Goal: Task Accomplishment & Management: Use online tool/utility

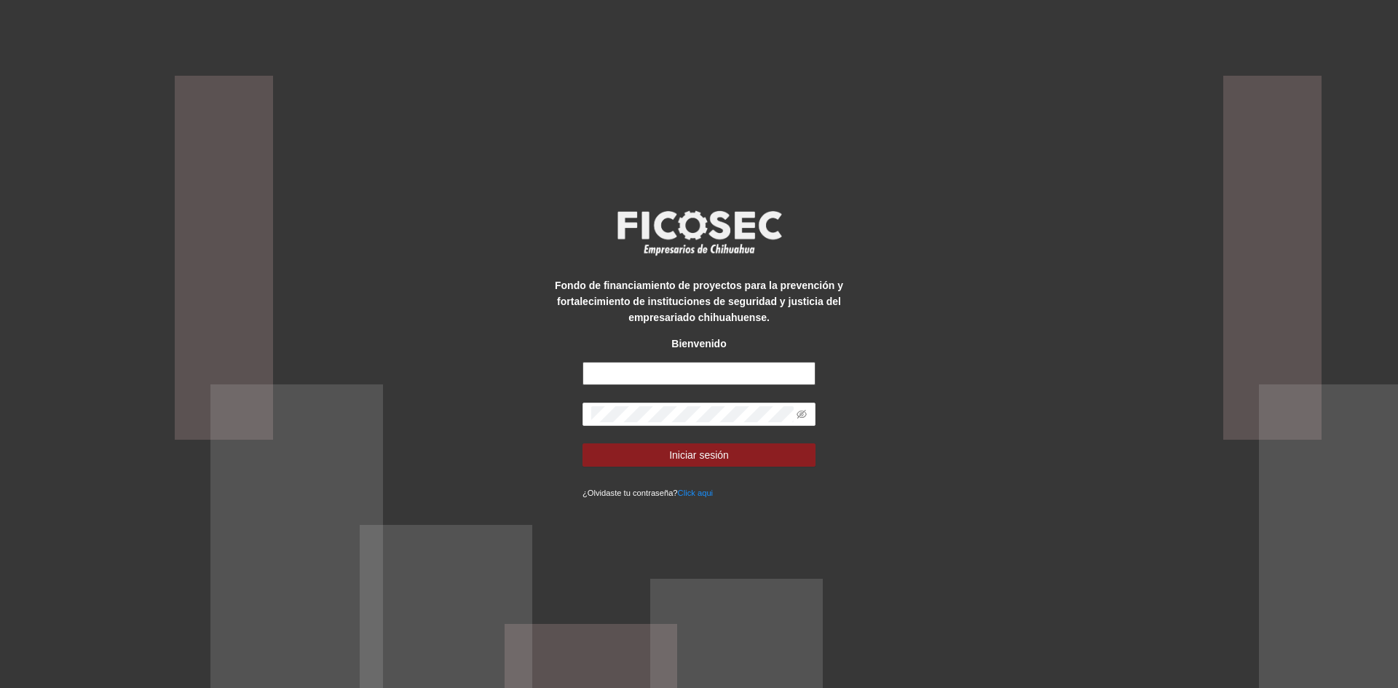
click at [615, 368] on input "text" at bounding box center [699, 373] width 233 height 23
type input "**********"
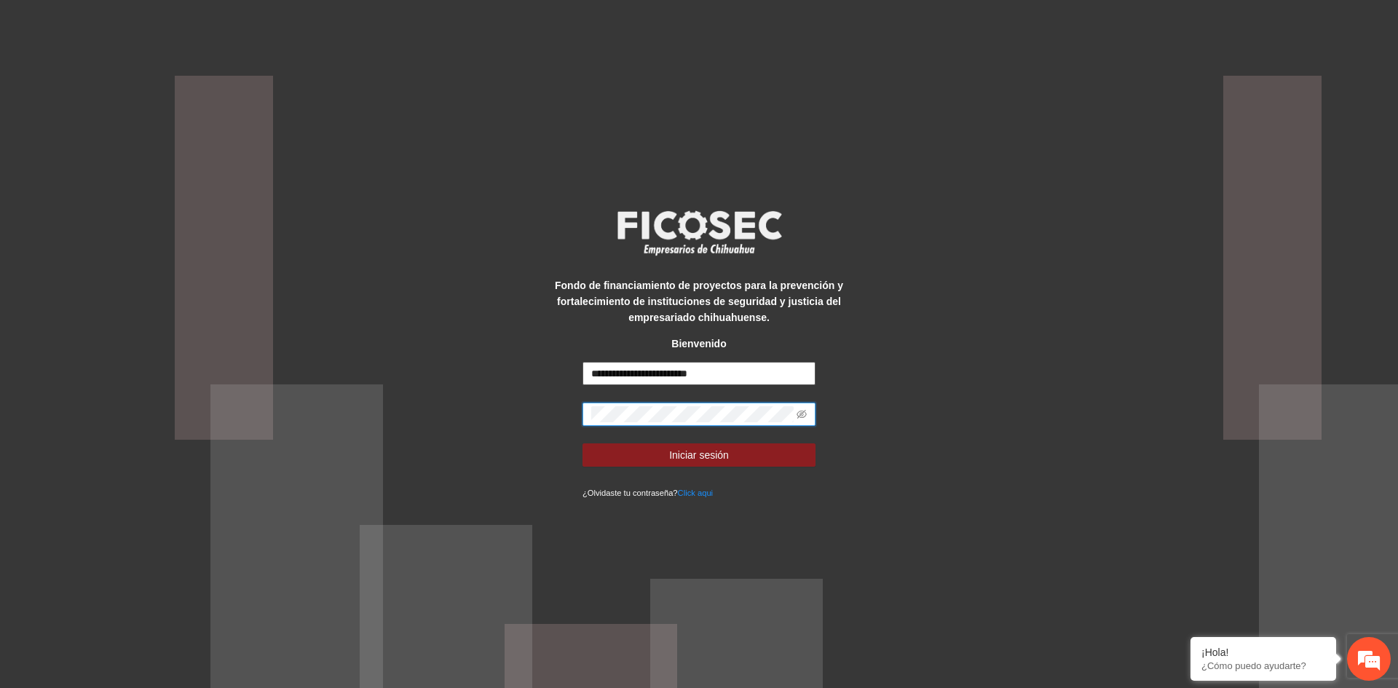
click at [583, 443] on button "Iniciar sesión" at bounding box center [699, 454] width 233 height 23
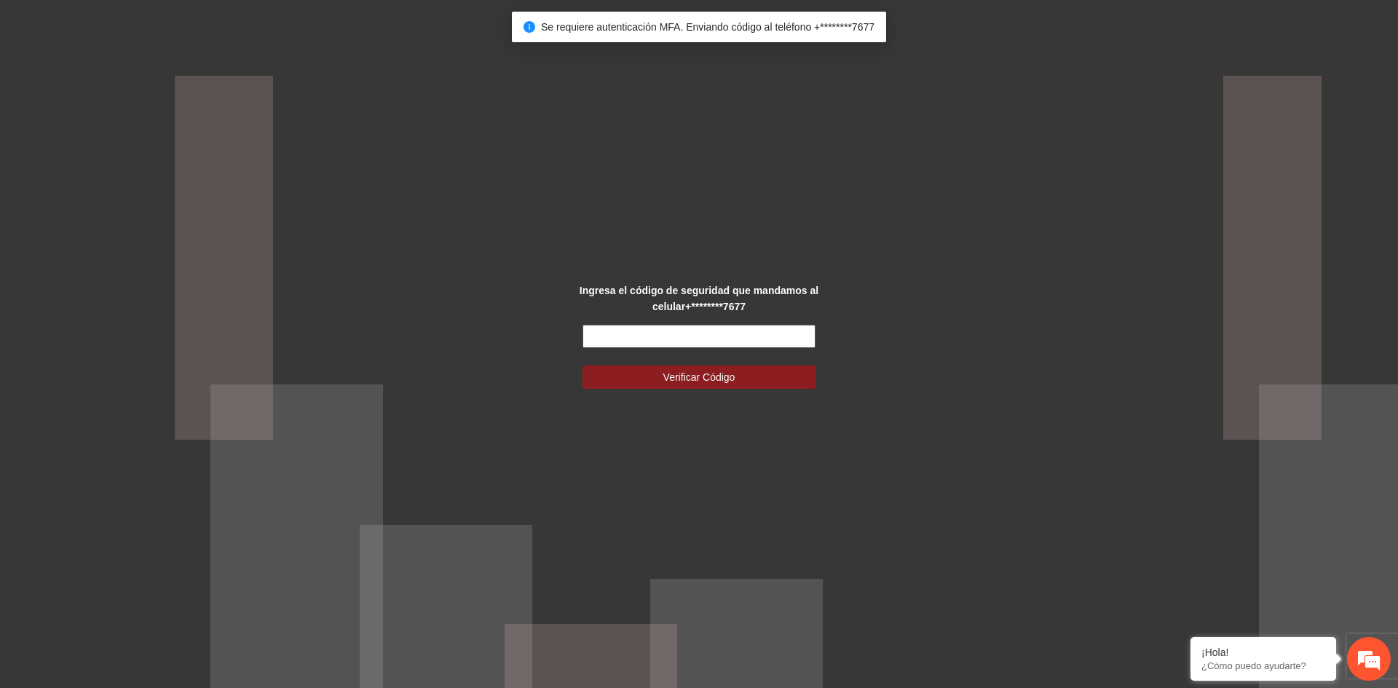
click at [657, 339] on input "text" at bounding box center [699, 336] width 233 height 23
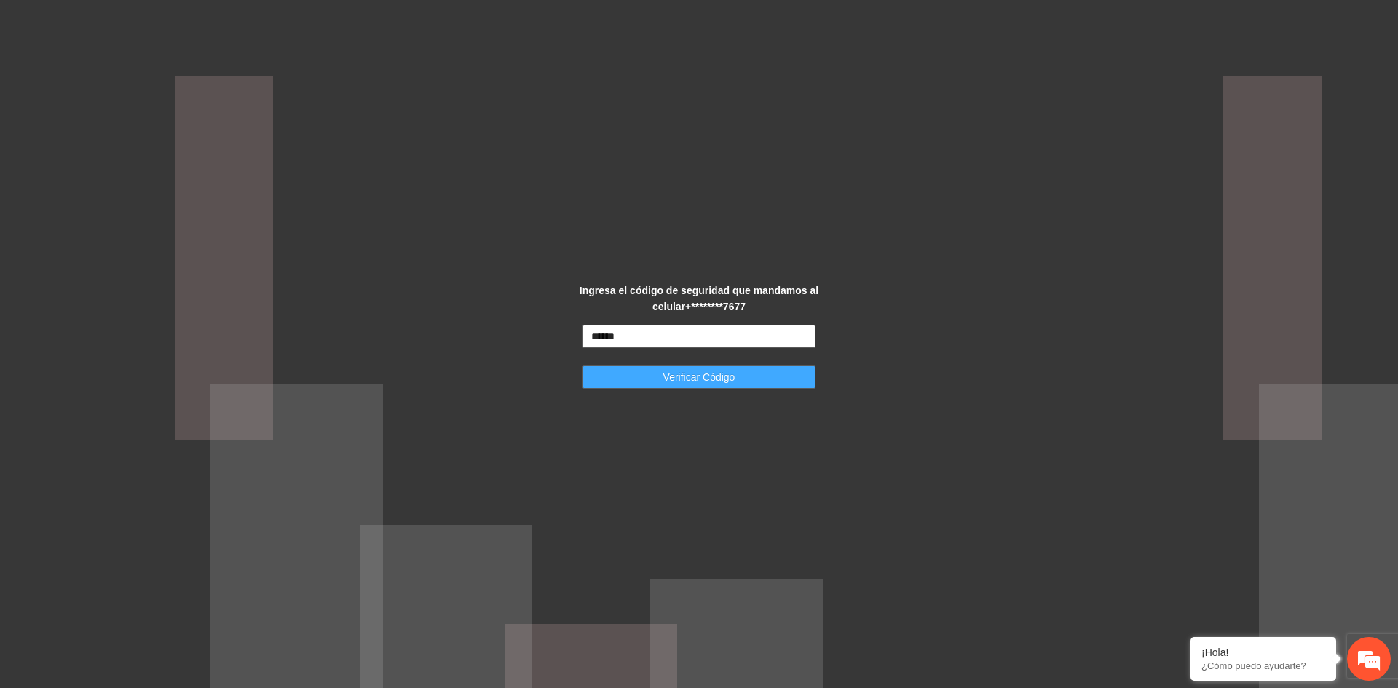
type input "******"
click at [731, 378] on span "Verificar Código" at bounding box center [699, 377] width 72 height 16
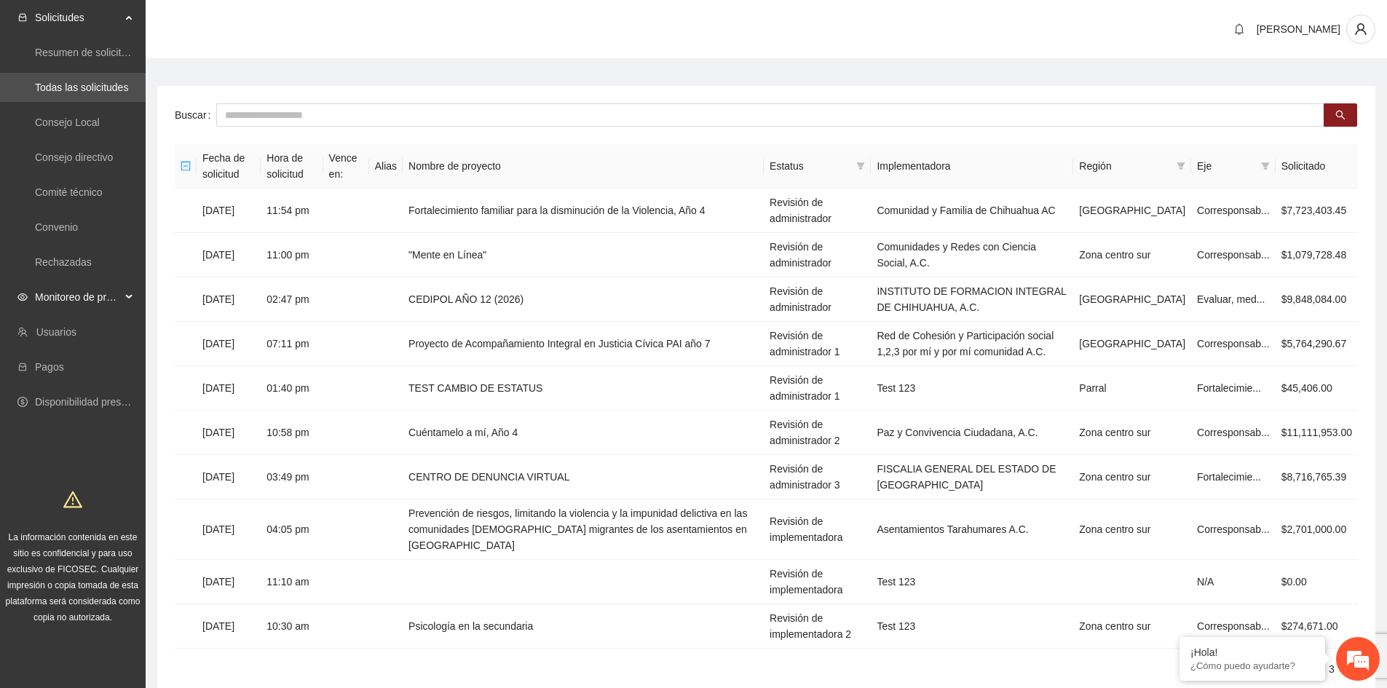
click at [130, 298] on div "Monitoreo de proyectos" at bounding box center [73, 297] width 146 height 29
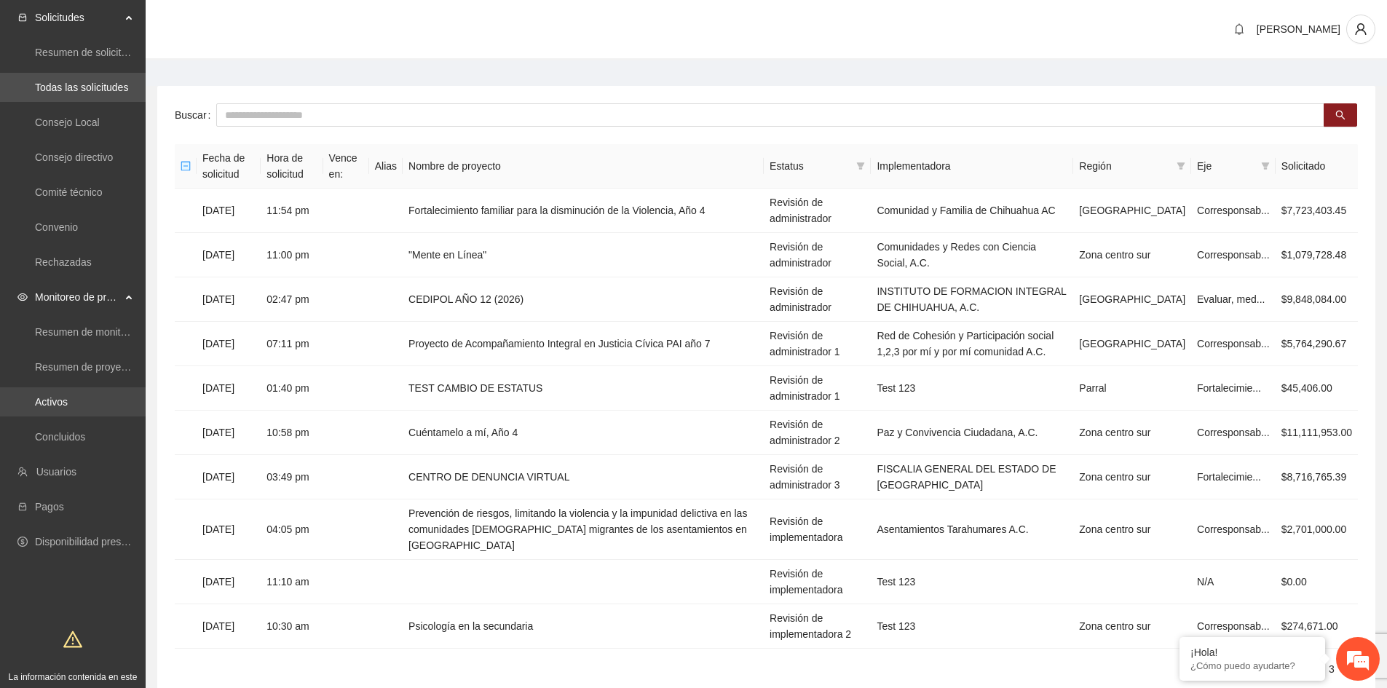
click at [68, 408] on link "Activos" at bounding box center [51, 402] width 33 height 12
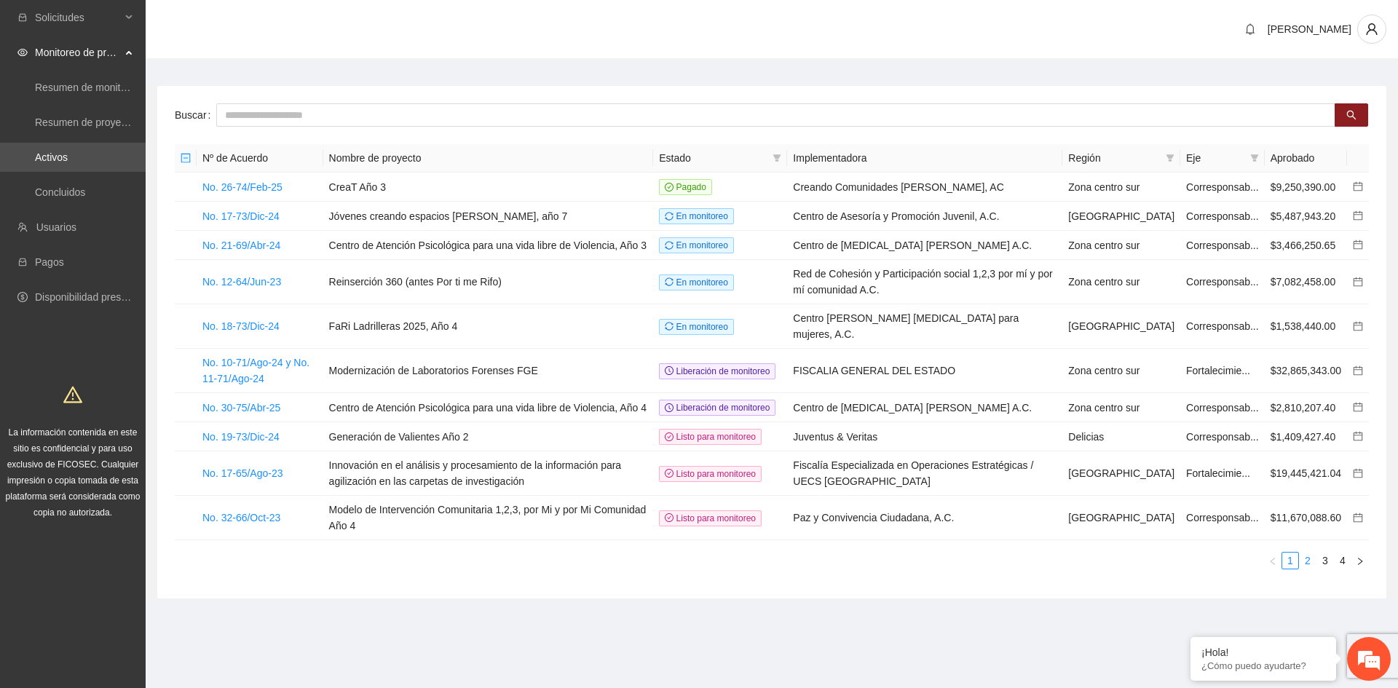
click at [1310, 569] on link "2" at bounding box center [1308, 561] width 16 height 16
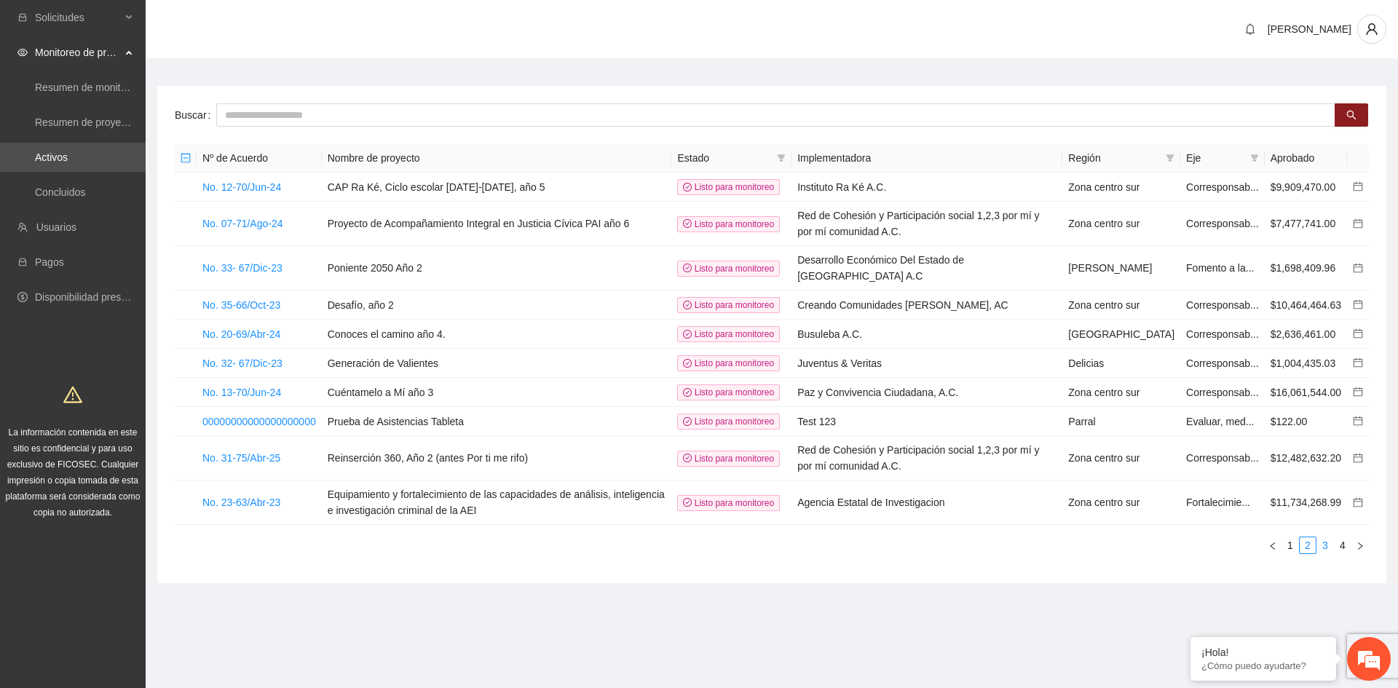
click at [1325, 553] on link "3" at bounding box center [1325, 545] width 16 height 16
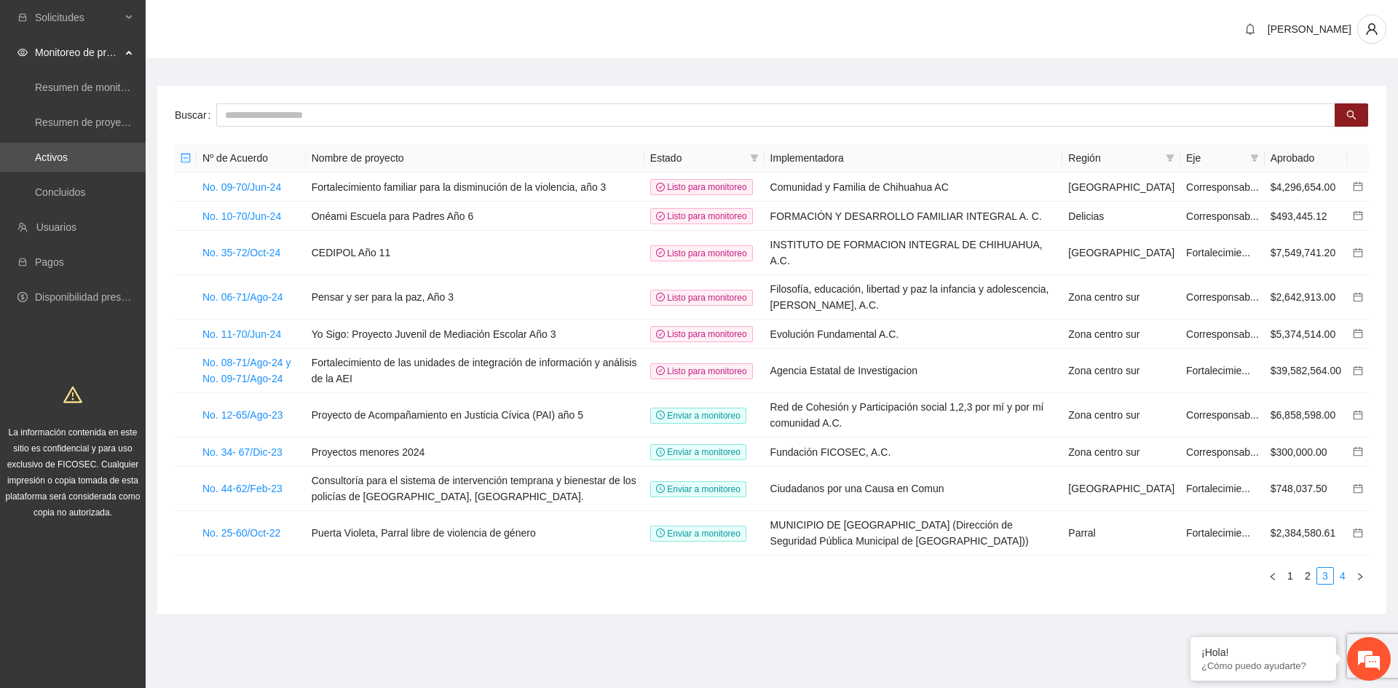
click at [1346, 584] on link "4" at bounding box center [1343, 576] width 16 height 16
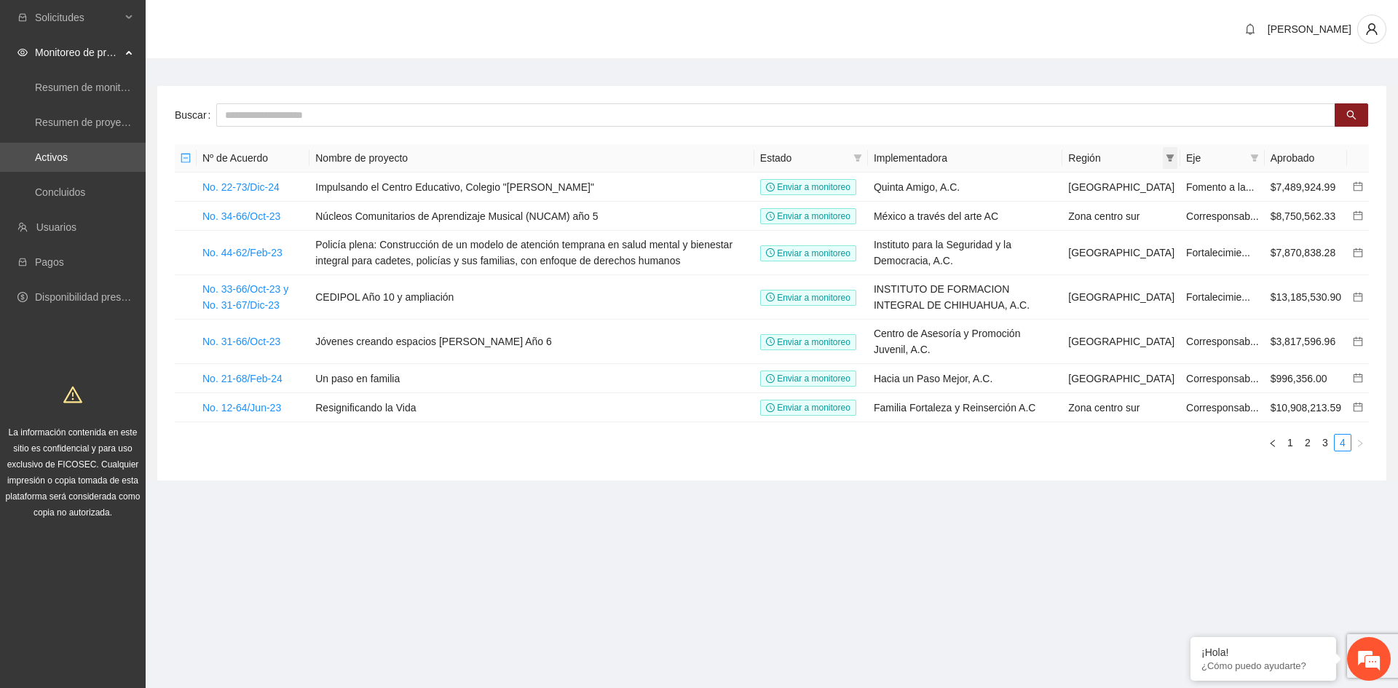
click at [1177, 162] on span at bounding box center [1170, 158] width 15 height 22
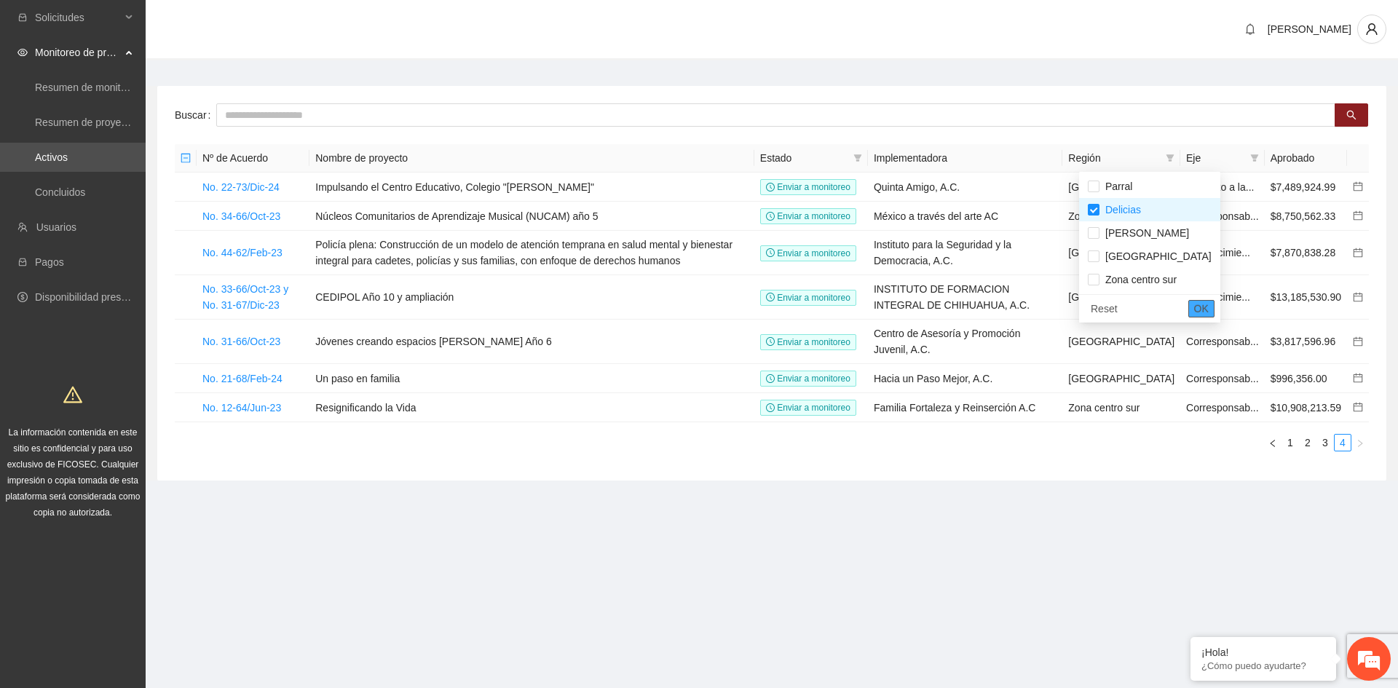
click at [1194, 312] on span "OK" at bounding box center [1201, 309] width 15 height 16
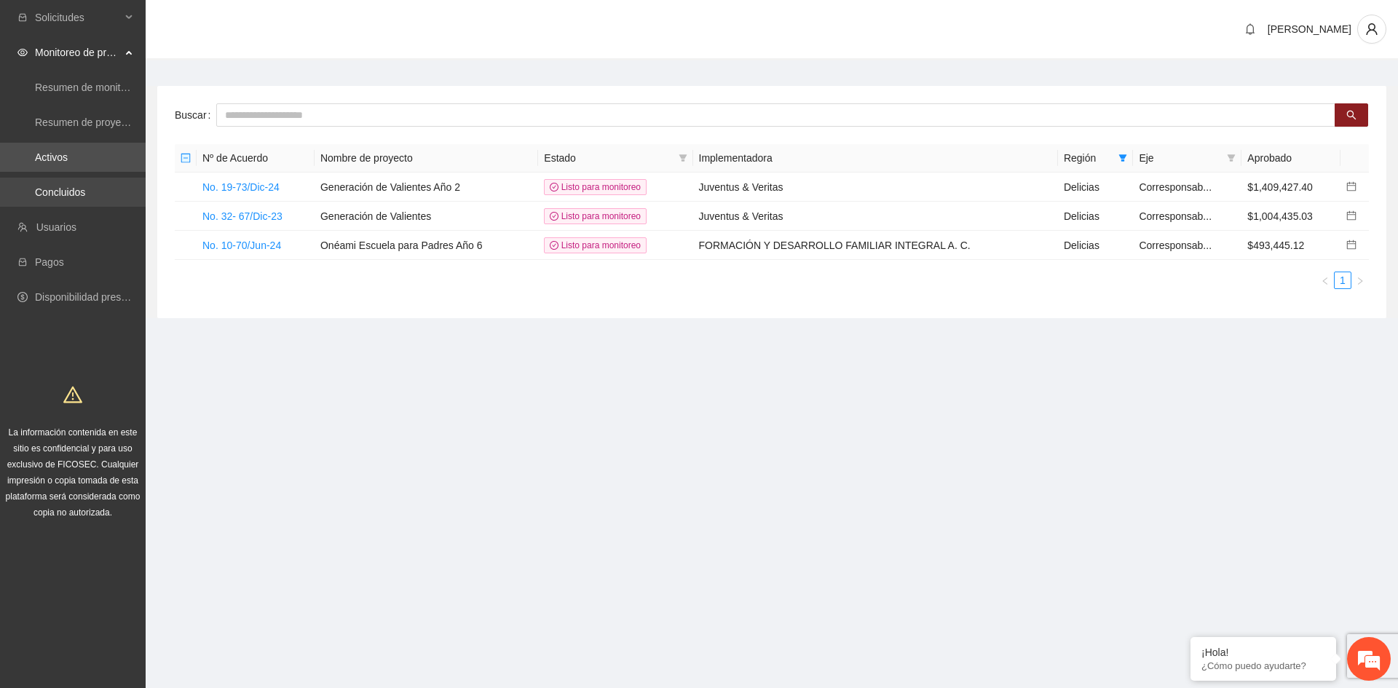
click at [85, 198] on link "Concluidos" at bounding box center [60, 192] width 50 height 12
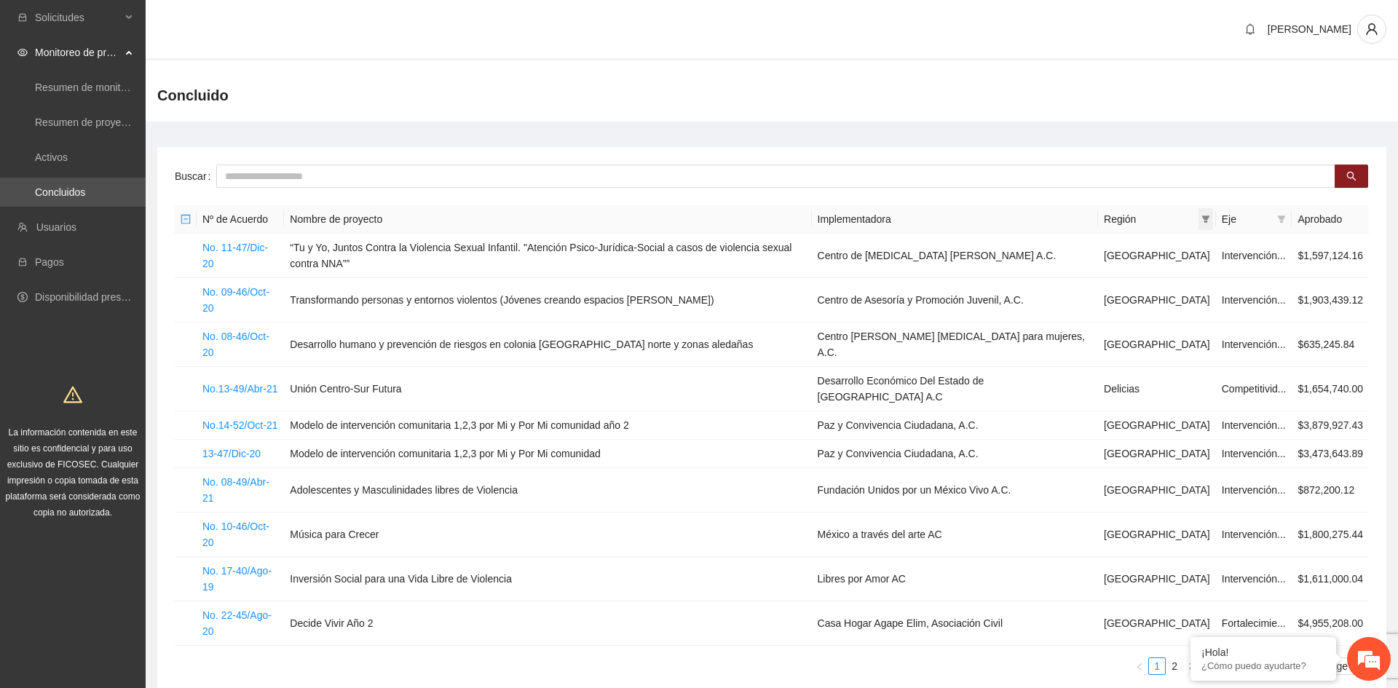
click at [1199, 225] on span at bounding box center [1206, 219] width 15 height 22
click at [1217, 369] on span "OK" at bounding box center [1224, 370] width 15 height 16
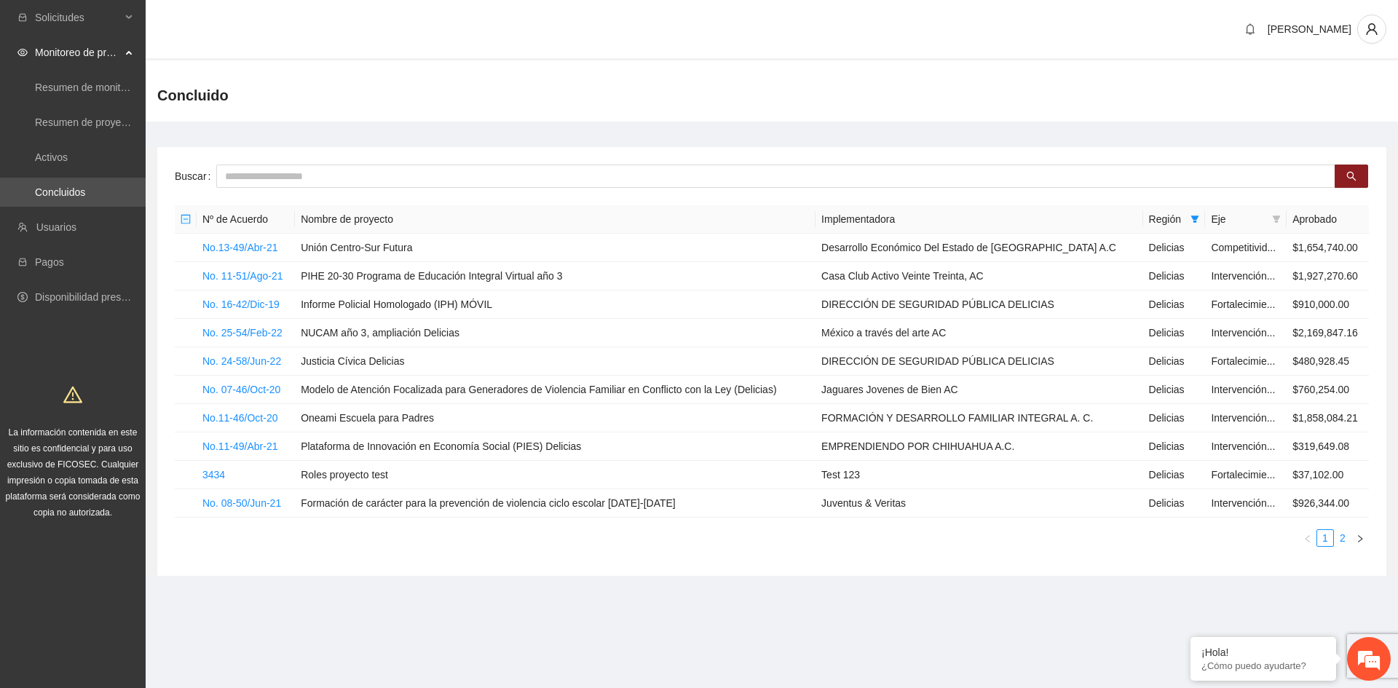
click at [1341, 537] on link "2" at bounding box center [1343, 538] width 16 height 16
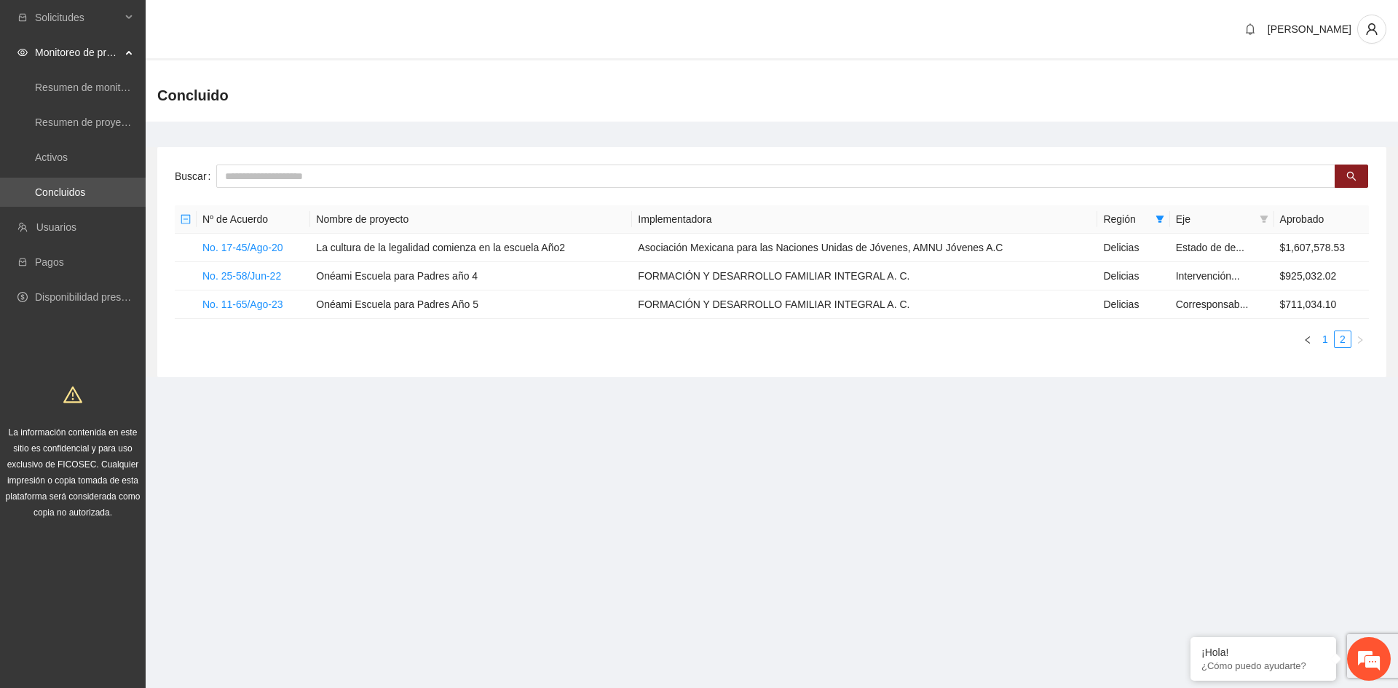
click at [1325, 335] on link "1" at bounding box center [1325, 339] width 16 height 16
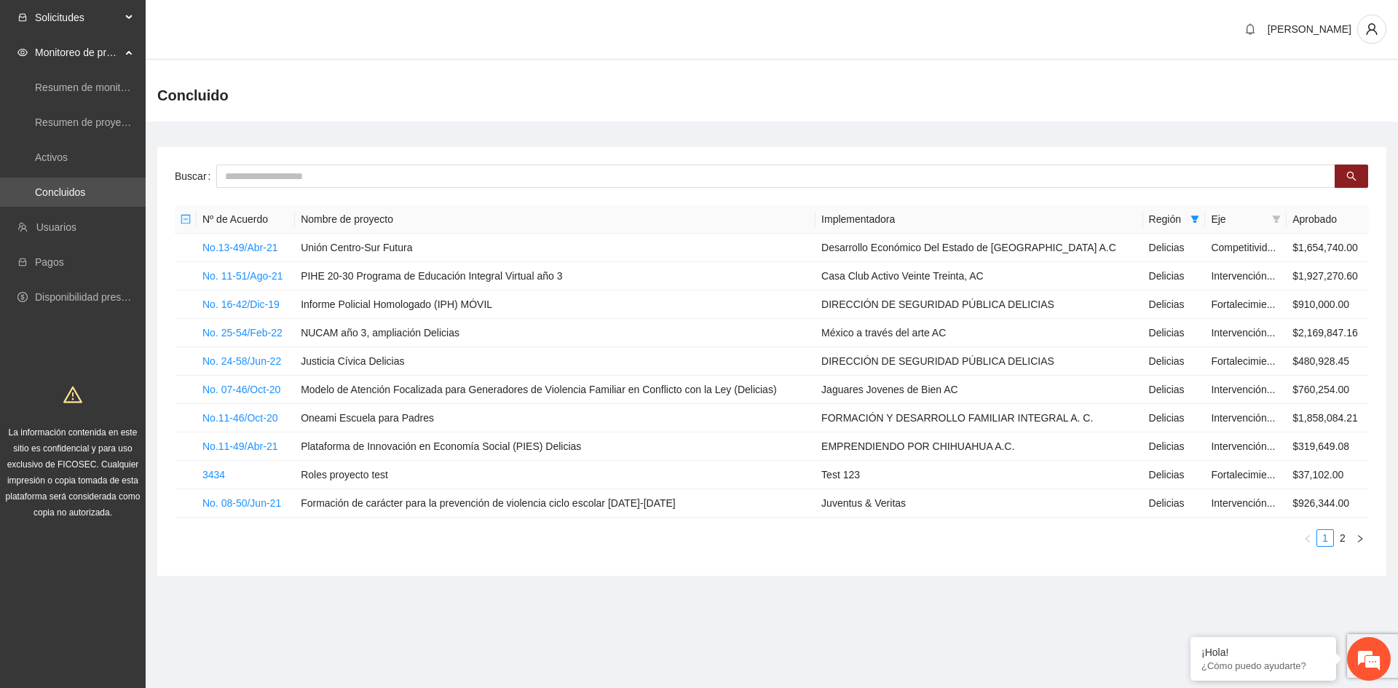
click at [94, 20] on span "Solicitudes" at bounding box center [78, 17] width 86 height 29
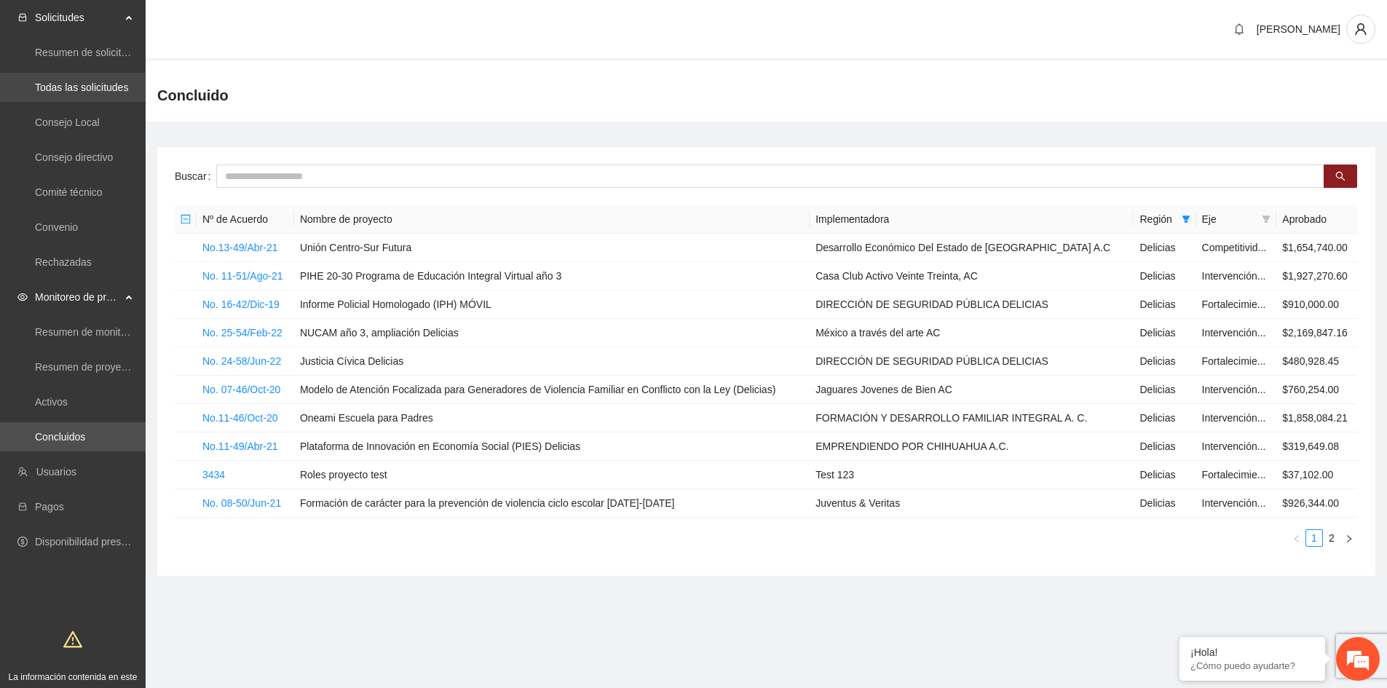
click at [98, 83] on link "Todas las solicitudes" at bounding box center [81, 88] width 93 height 12
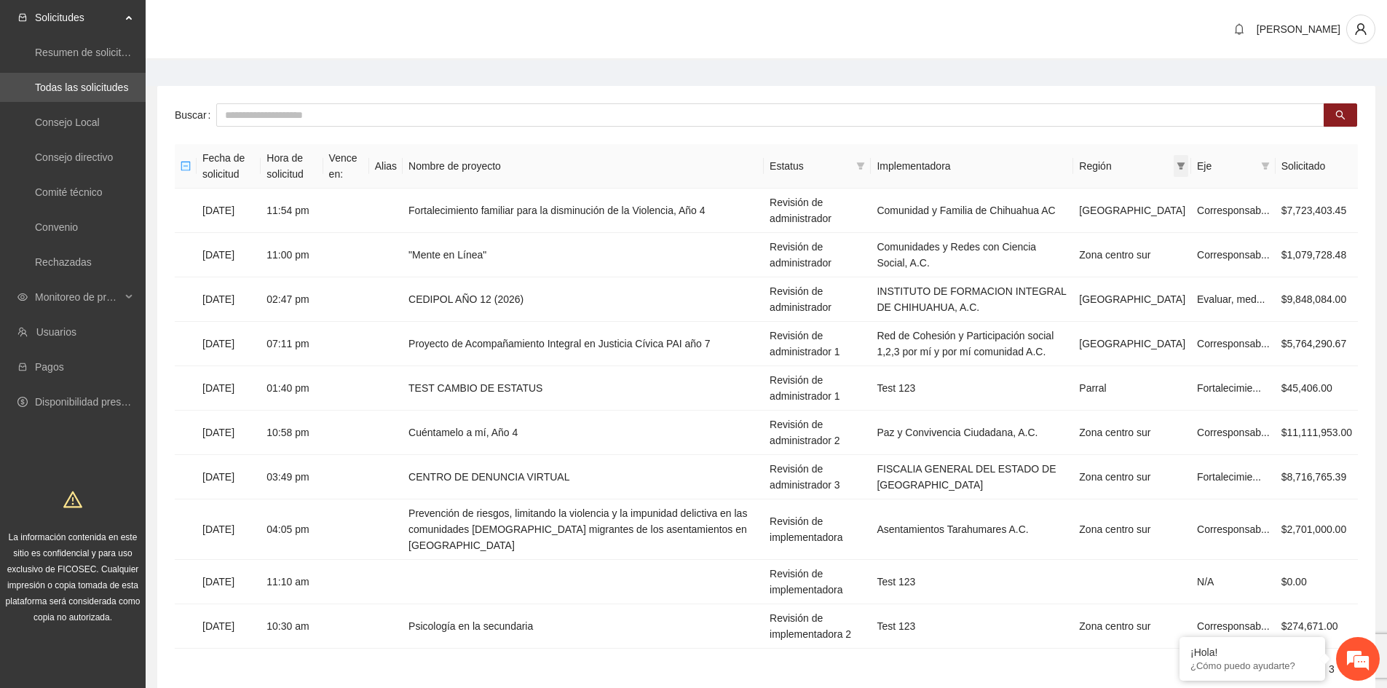
click at [1185, 169] on icon "filter" at bounding box center [1181, 166] width 9 height 9
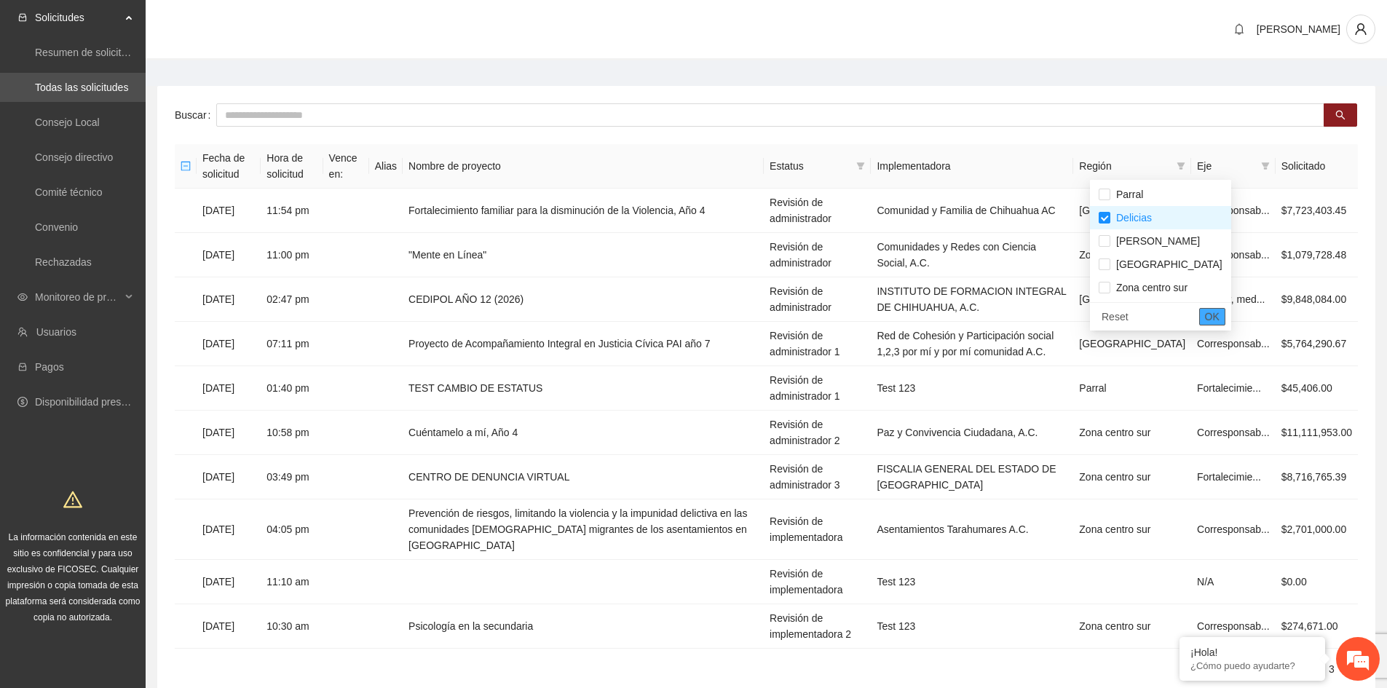
click at [1199, 320] on button "OK" at bounding box center [1212, 316] width 26 height 17
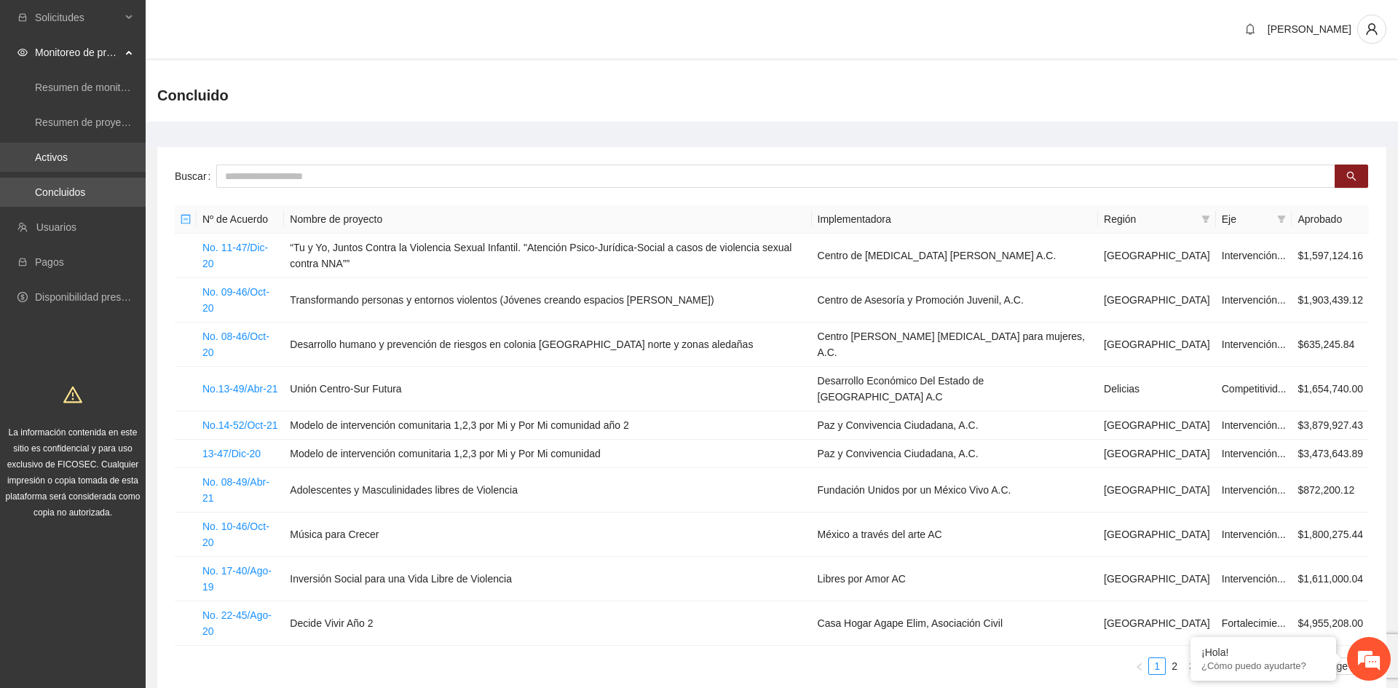
click at [68, 163] on link "Activos" at bounding box center [51, 157] width 33 height 12
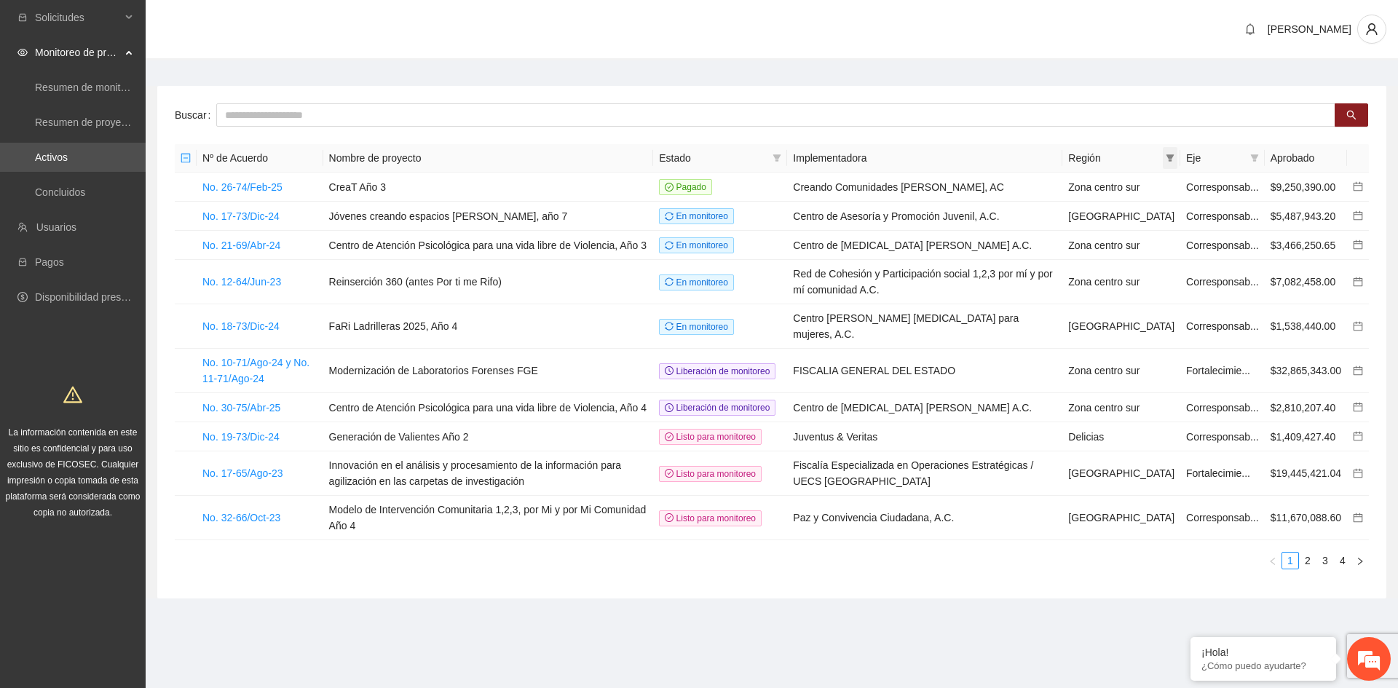
click at [1176, 163] on span at bounding box center [1170, 158] width 15 height 22
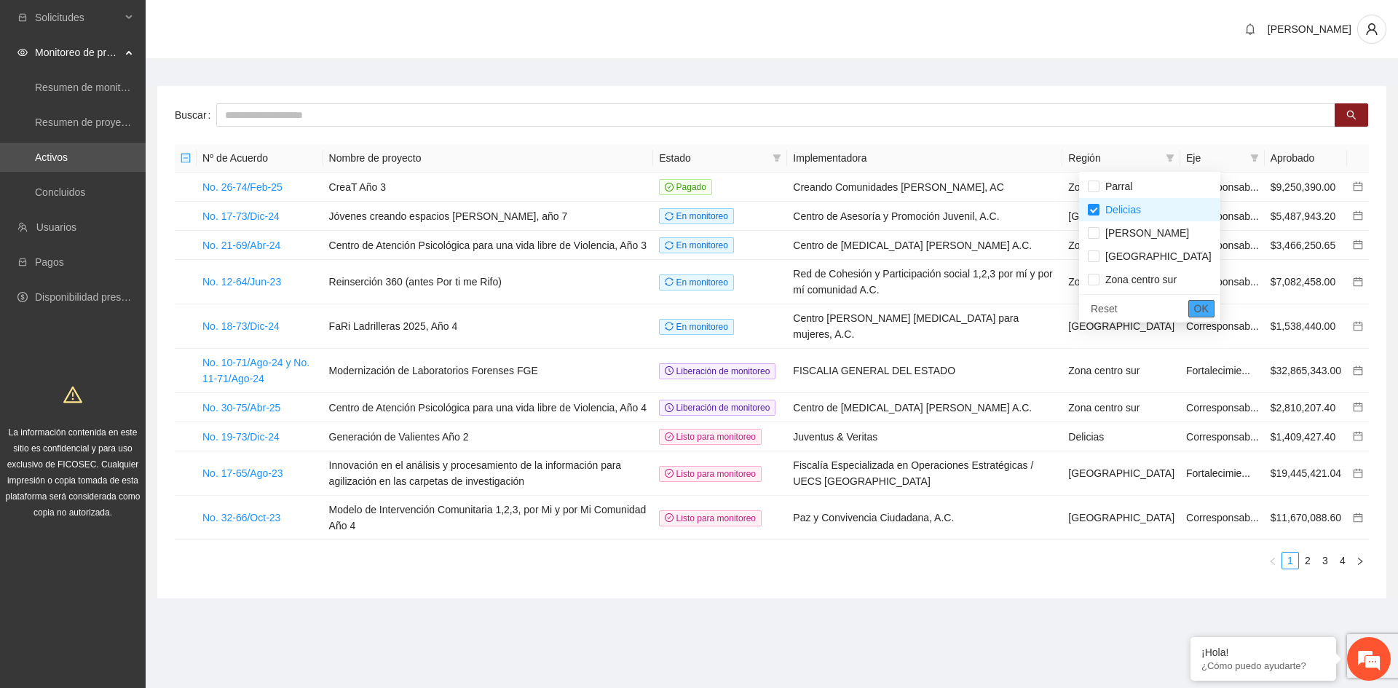
click at [1194, 309] on span "OK" at bounding box center [1201, 309] width 15 height 16
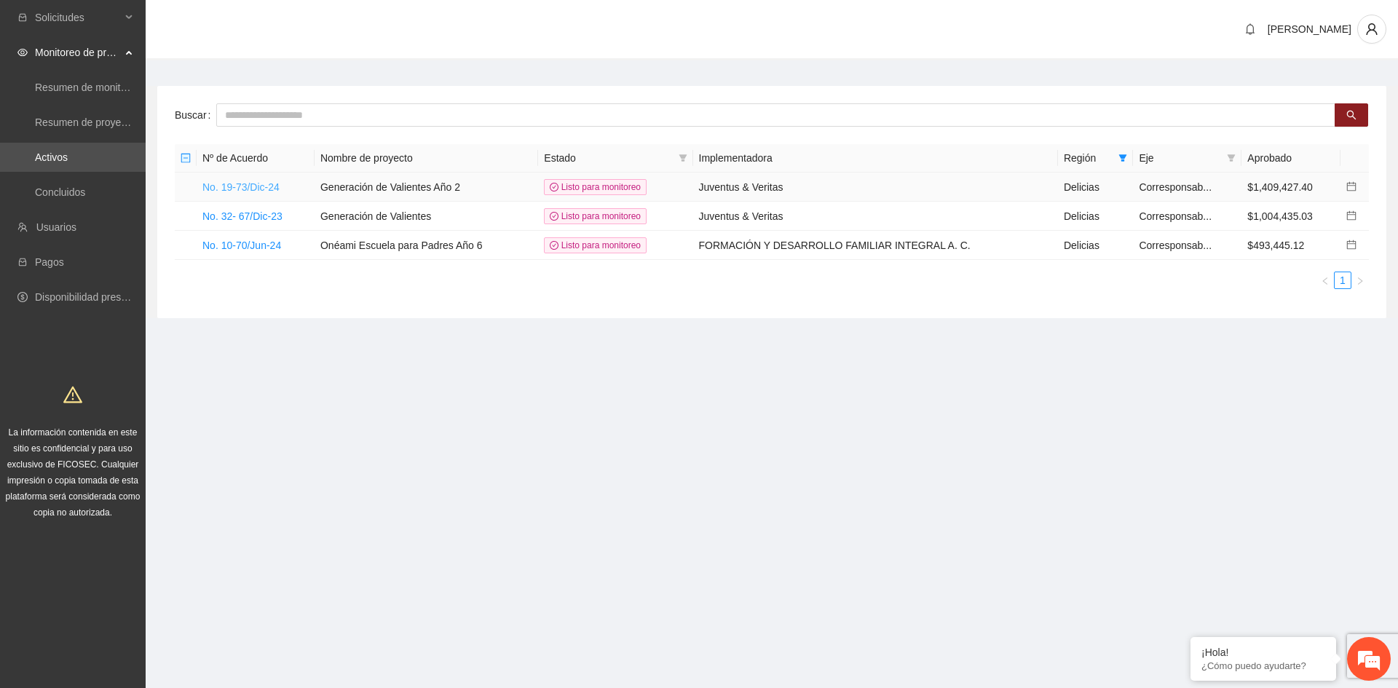
click at [244, 187] on link "No. 19-73/Dic-24" at bounding box center [240, 187] width 77 height 12
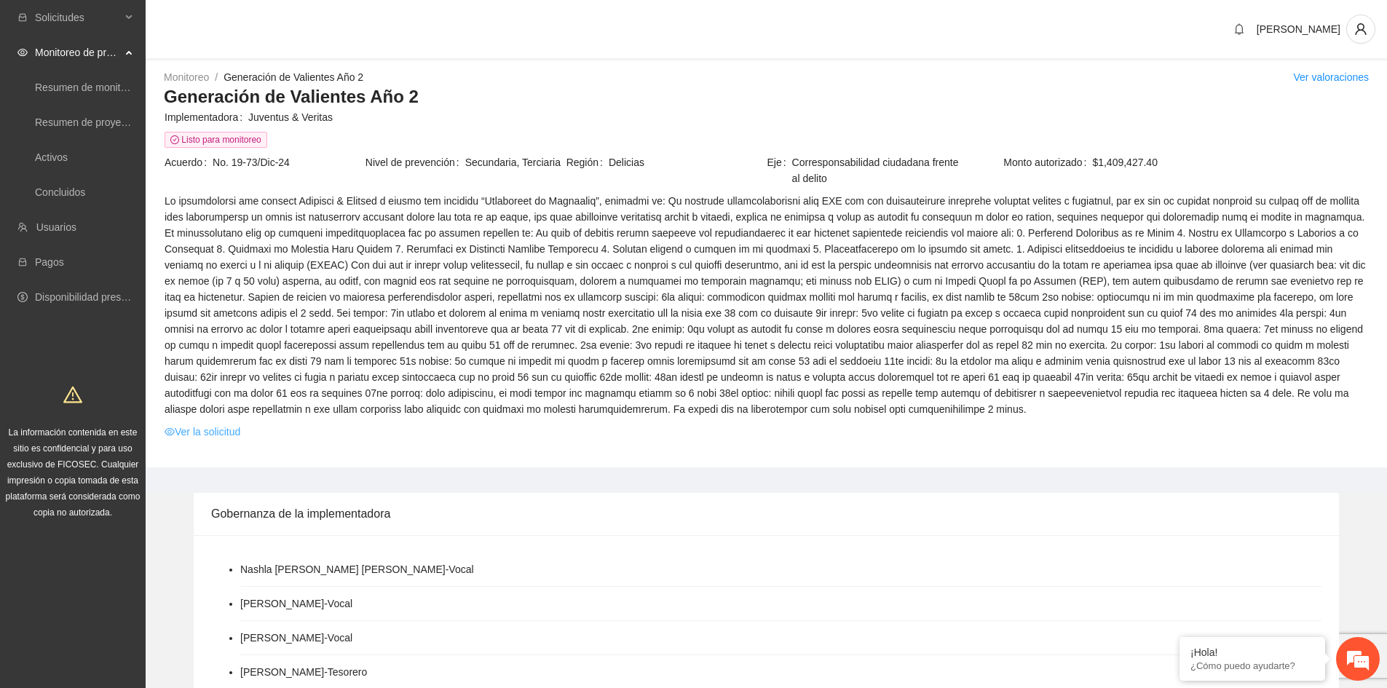
click at [233, 435] on link "Ver la solicitud" at bounding box center [203, 432] width 76 height 16
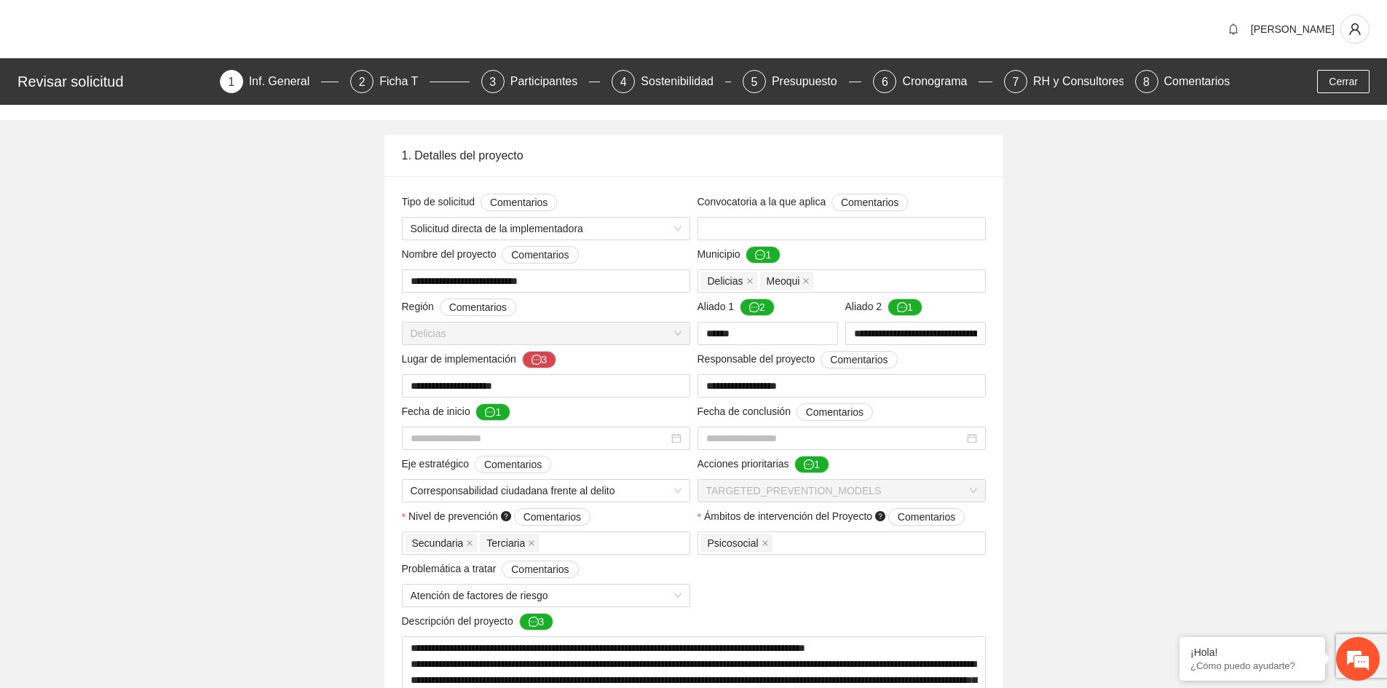
type input "**********"
click at [400, 95] on div "Revisar solicitud 1 Inf. General 2 Ficha T 3 Participantes 4 Sostenibilidad 5 P…" at bounding box center [693, 81] width 1387 height 47
click at [404, 87] on div "Ficha T" at bounding box center [404, 81] width 50 height 23
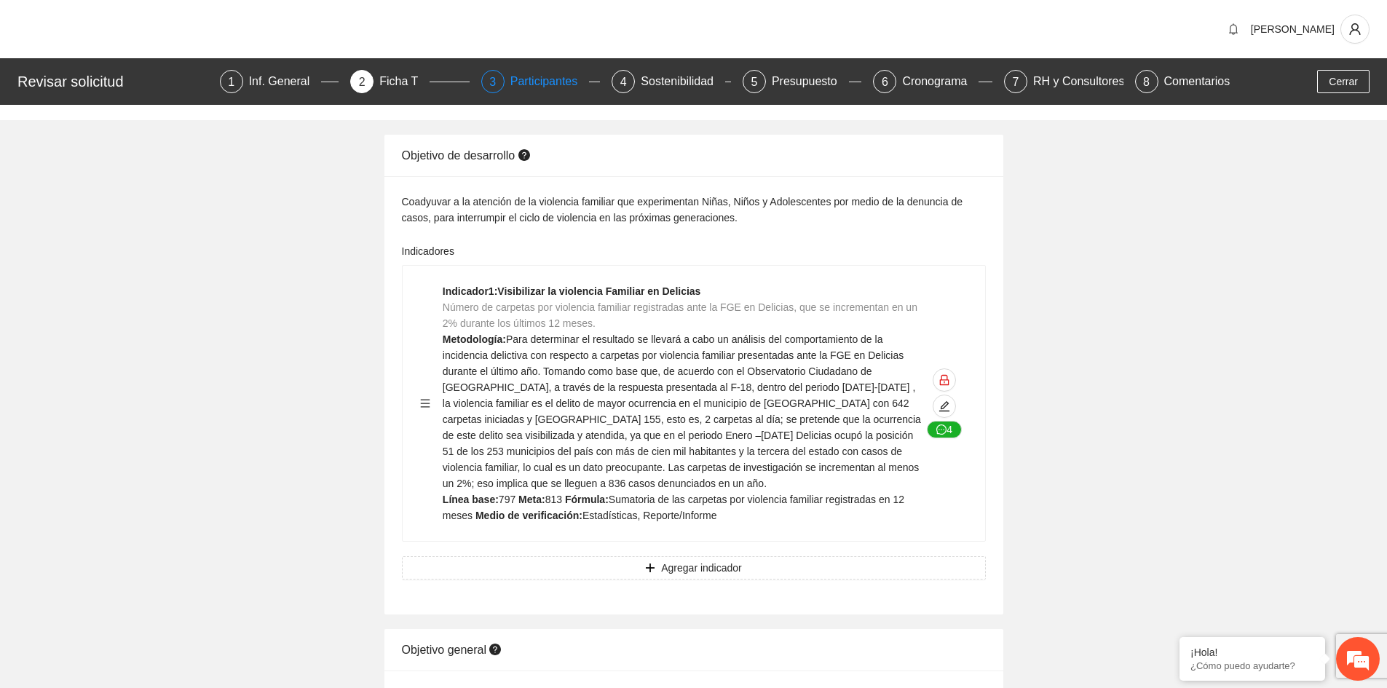
click at [544, 84] on div "Participantes" at bounding box center [549, 81] width 79 height 23
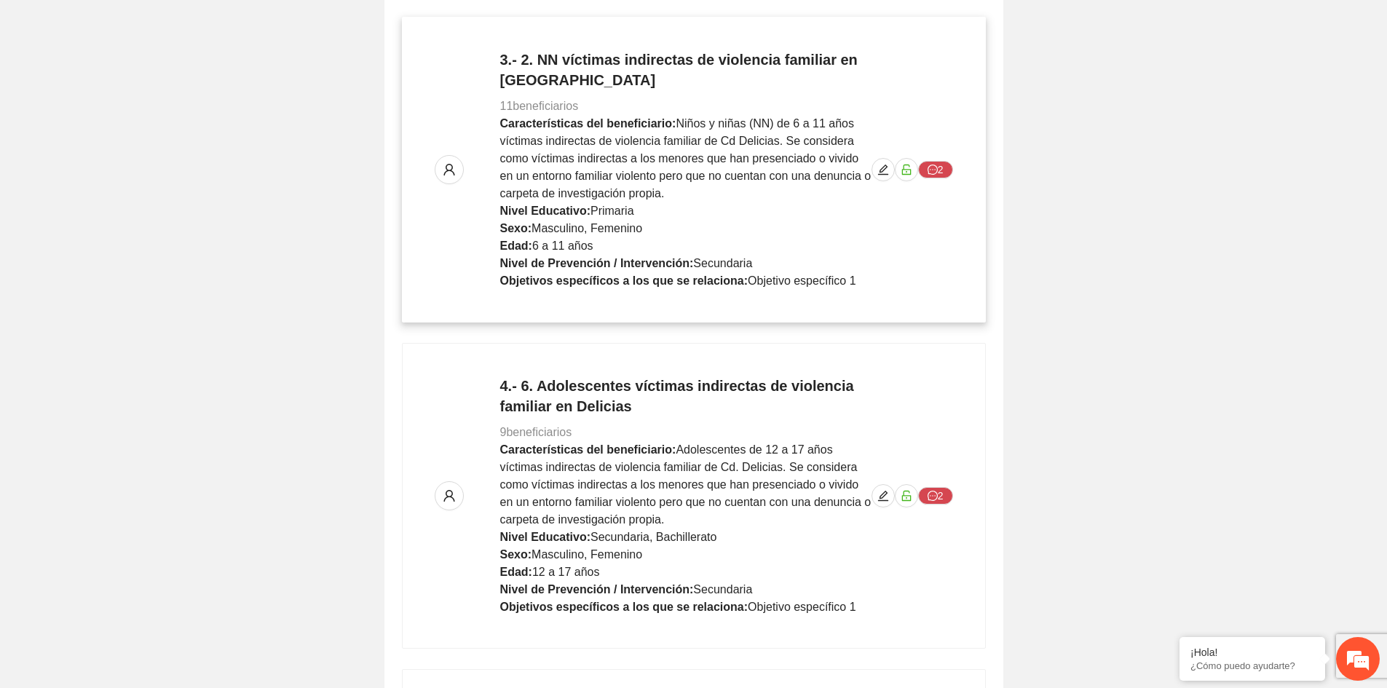
scroll to position [1384, 0]
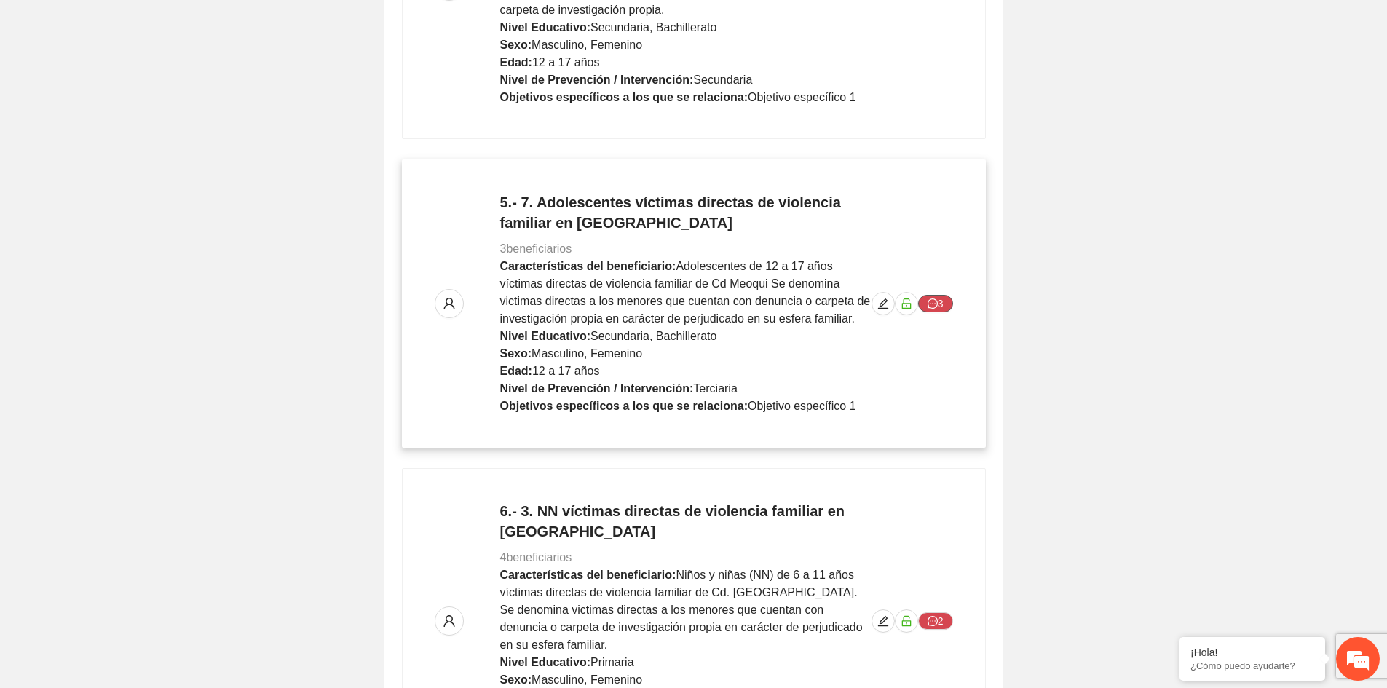
click at [933, 303] on icon "message" at bounding box center [933, 304] width 10 height 10
click at [943, 307] on button "3" at bounding box center [935, 303] width 35 height 17
click at [948, 306] on button "3" at bounding box center [935, 303] width 35 height 17
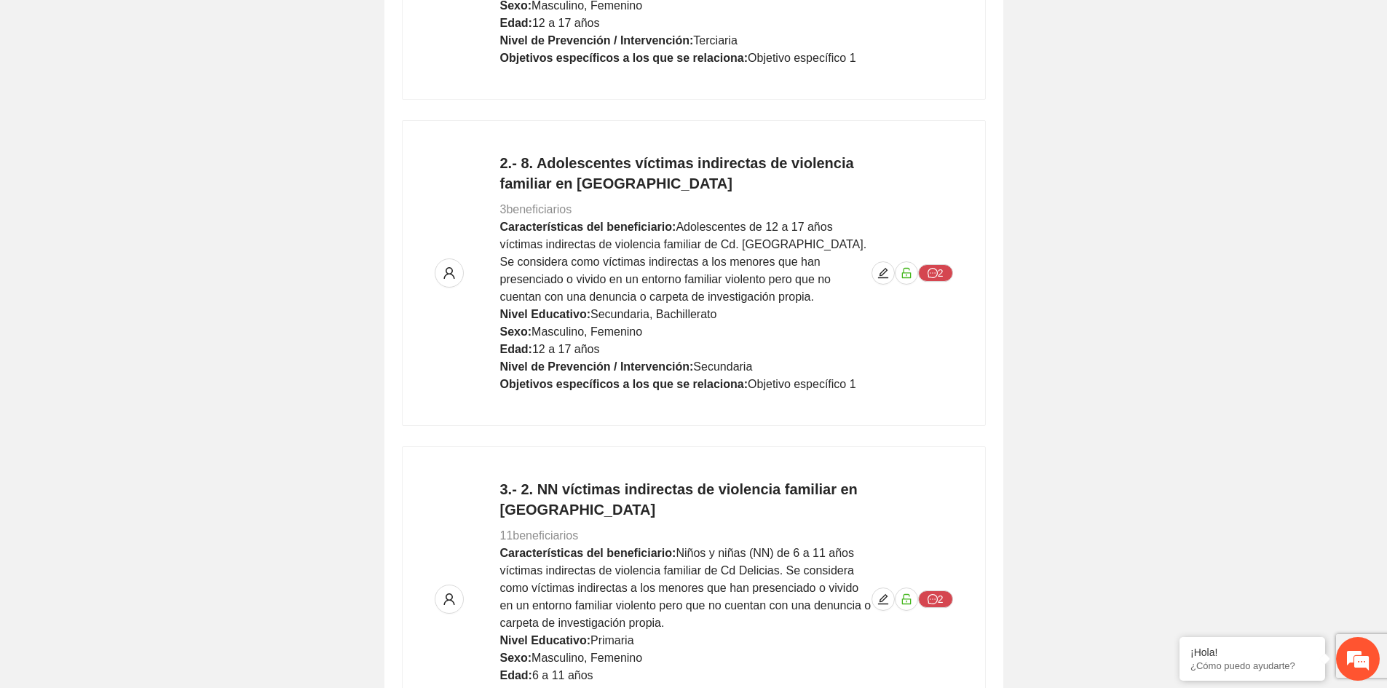
scroll to position [0, 0]
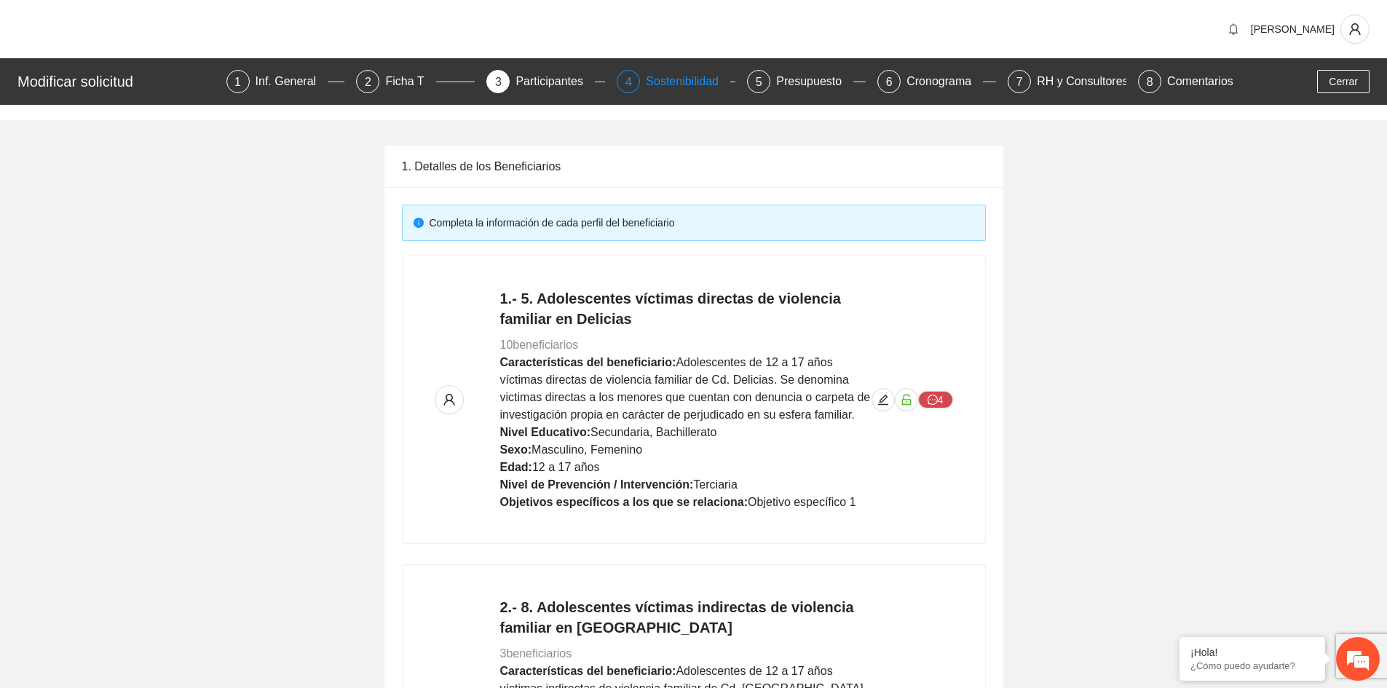
click at [687, 87] on div "Sostenibilidad" at bounding box center [688, 81] width 84 height 23
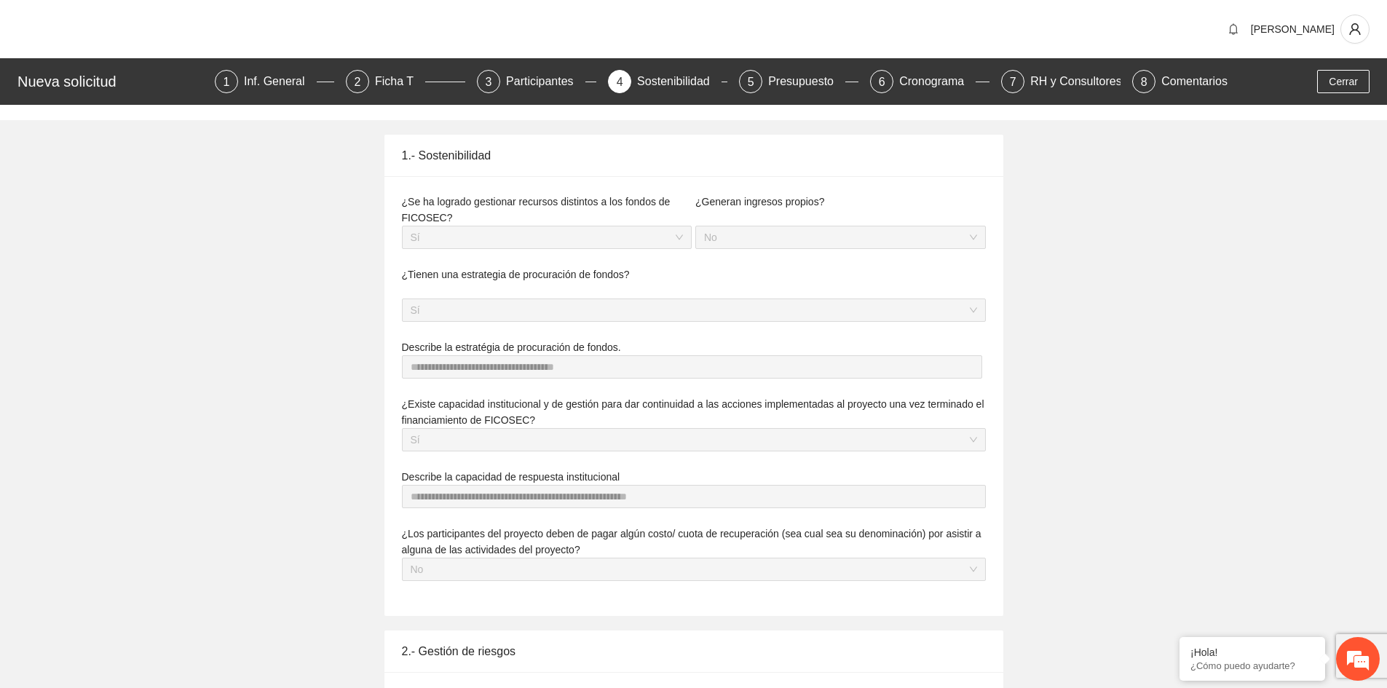
type textarea "**********"
click at [799, 90] on div "Presupuesto" at bounding box center [806, 81] width 77 height 23
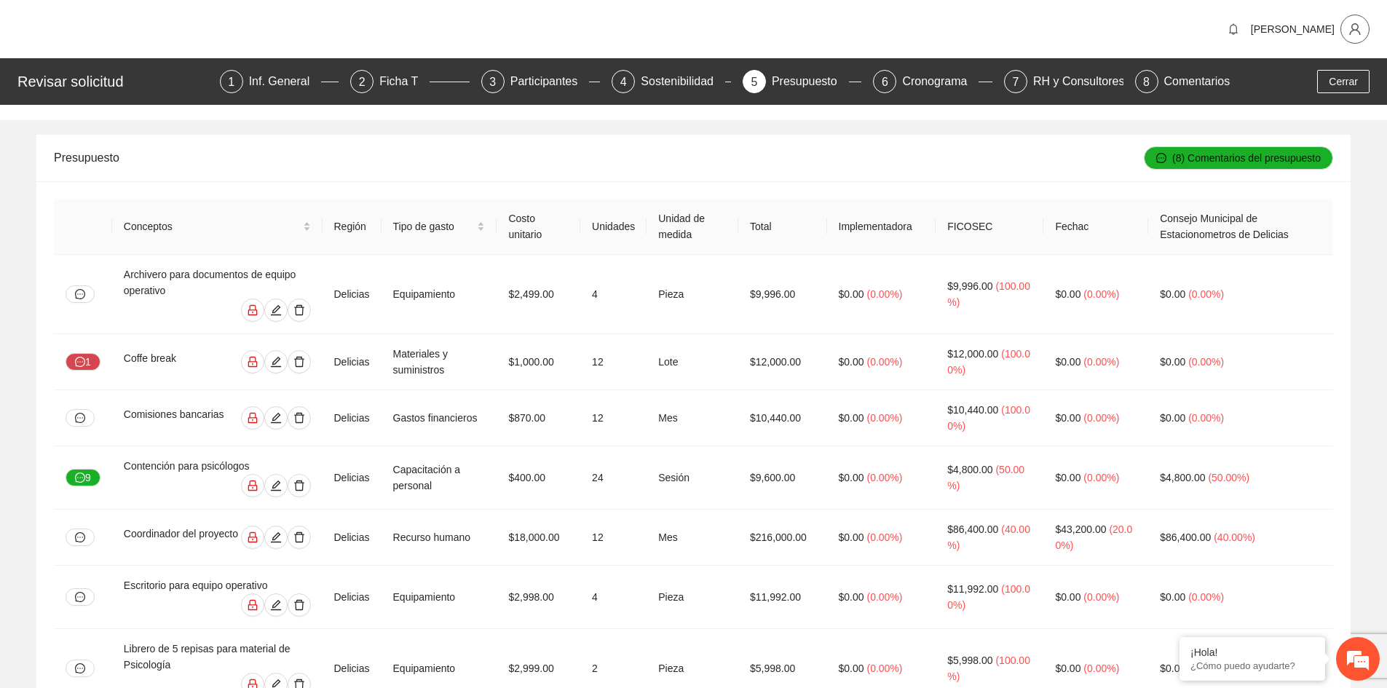
click at [1352, 31] on icon "user" at bounding box center [1354, 29] width 11 height 12
click at [1319, 88] on span "Cerrar sesión" at bounding box center [1317, 84] width 92 height 16
